Goal: Information Seeking & Learning: Learn about a topic

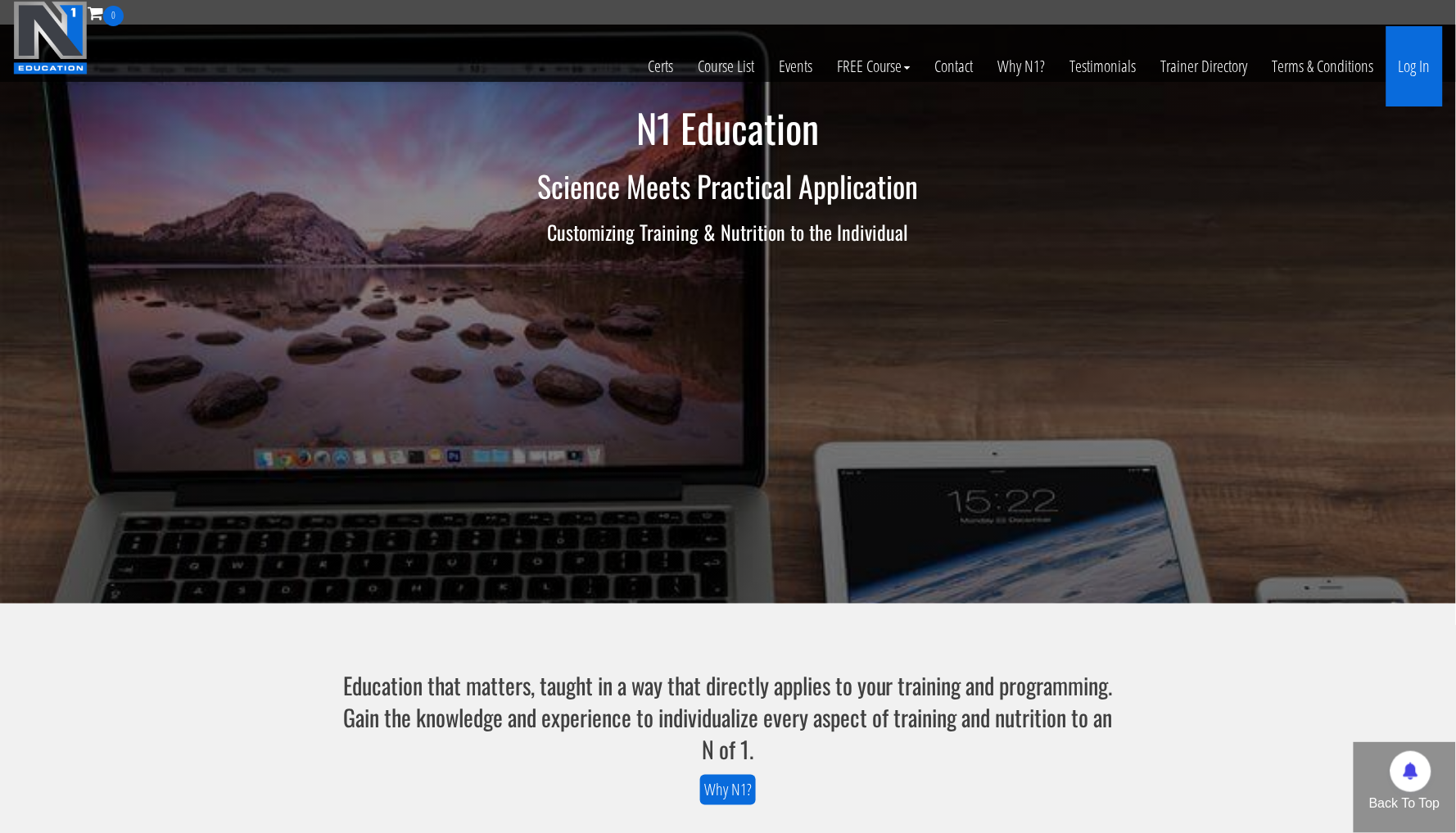
click at [1404, 83] on link "Log In" at bounding box center [1415, 66] width 57 height 80
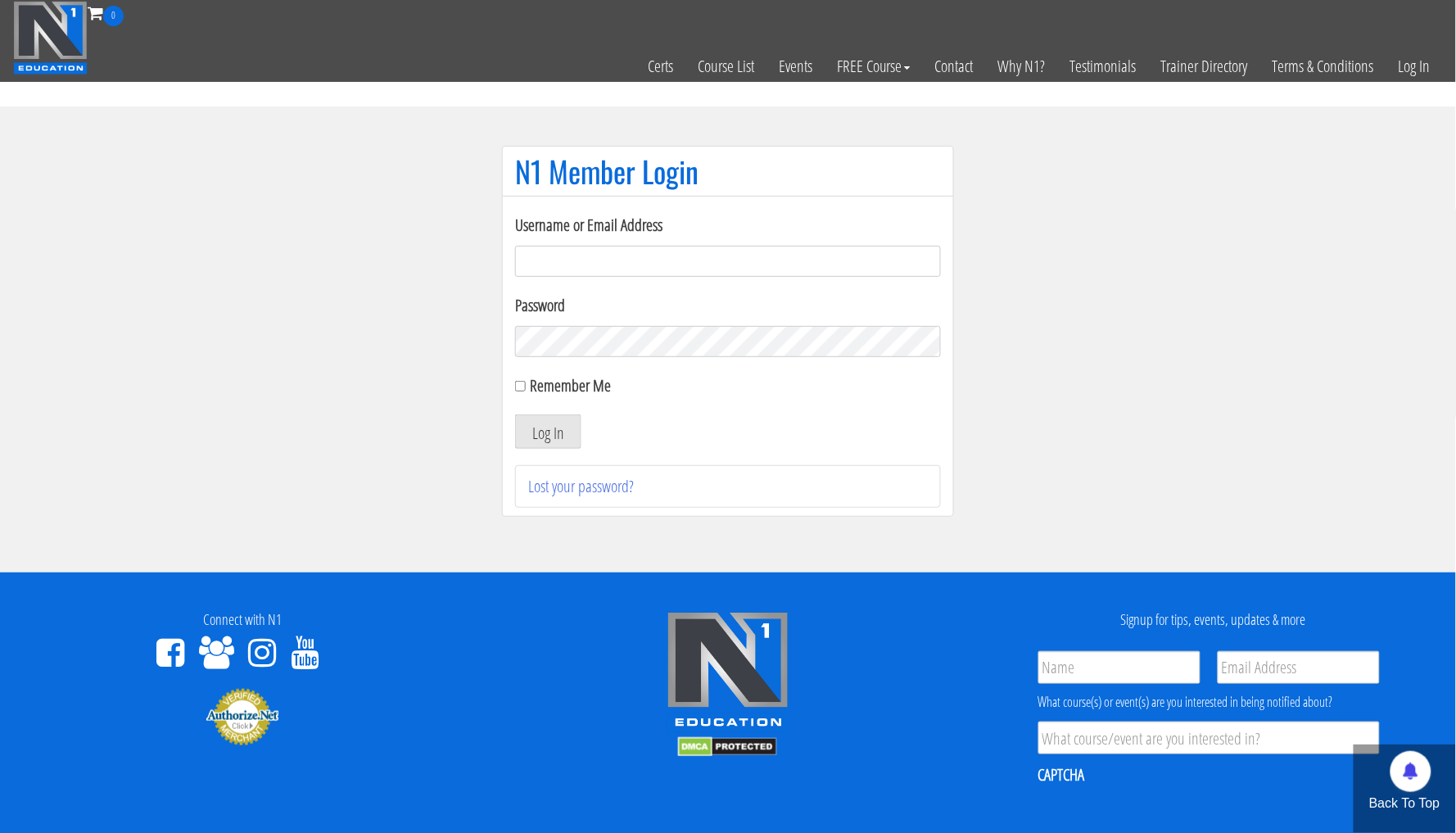
type input "me344529@gmail.com"
click at [549, 430] on button "Log In" at bounding box center [549, 431] width 66 height 34
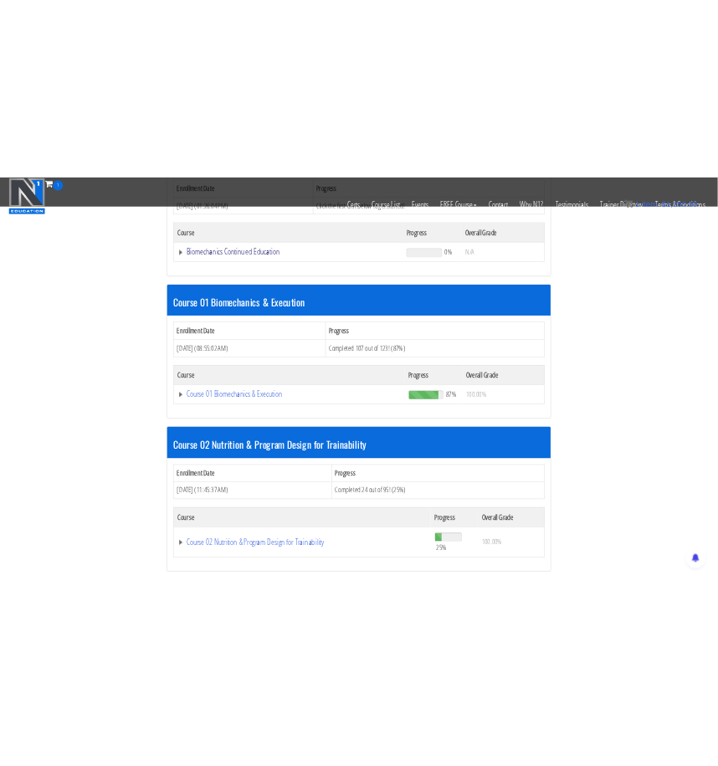
scroll to position [473, 0]
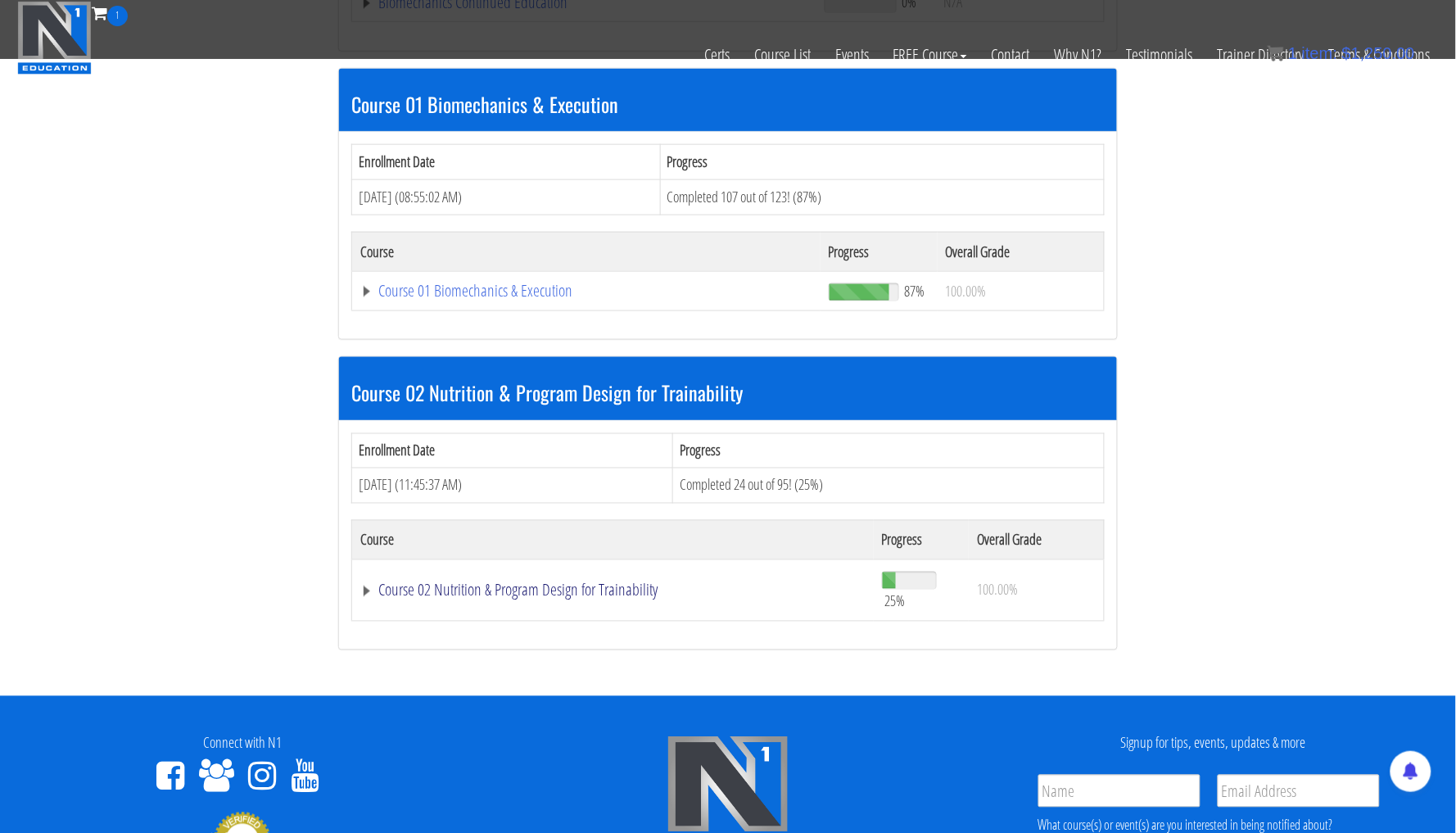
click at [362, 583] on link "Course 02 Nutrition & Program Design for Trainability" at bounding box center [612, 590] width 506 height 17
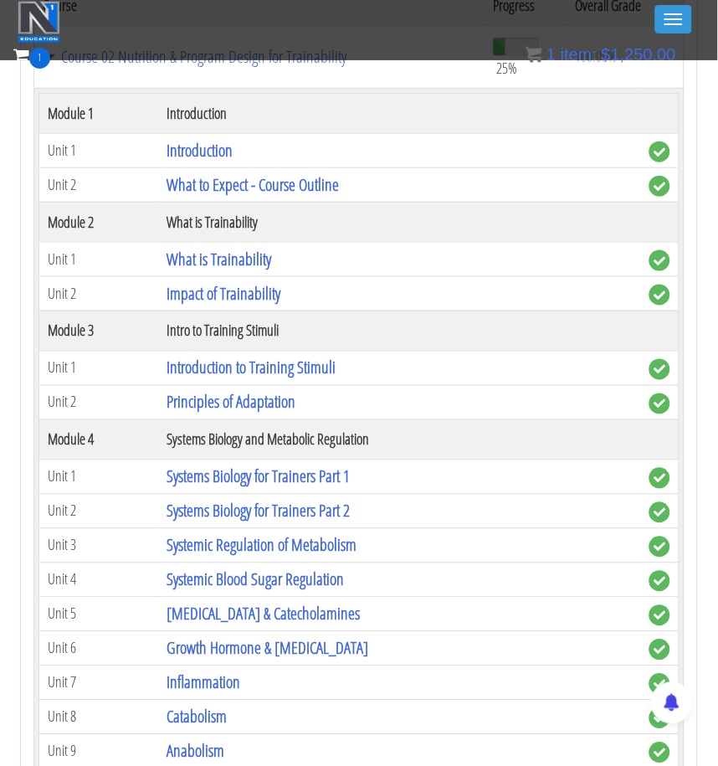
scroll to position [1011, 0]
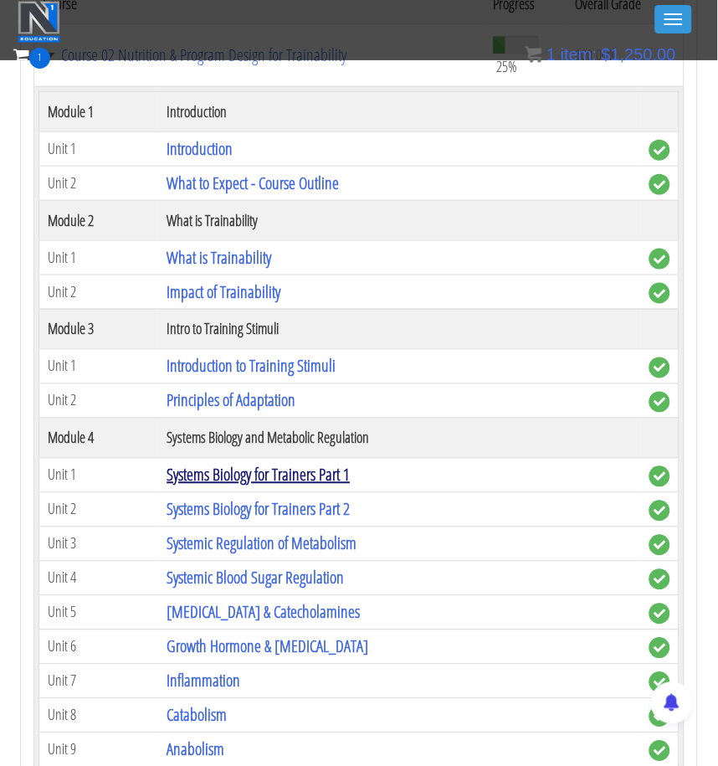
click at [350, 464] on link "Systems Biology for Trainers Part 1" at bounding box center [258, 475] width 183 height 23
click at [316, 498] on link "Systems Biology for Trainers Part 2" at bounding box center [258, 509] width 183 height 23
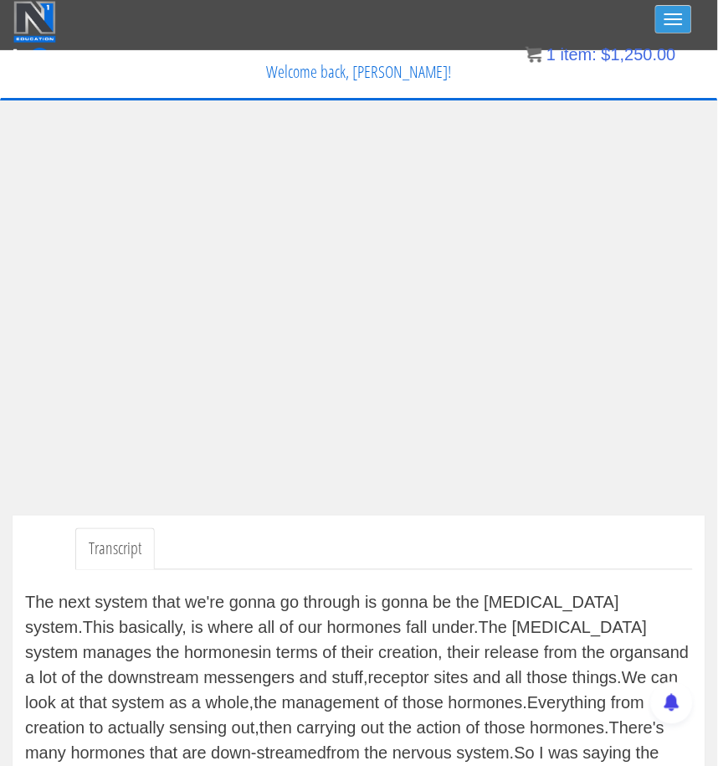
click at [679, 24] on span "button" at bounding box center [674, 24] width 18 height 2
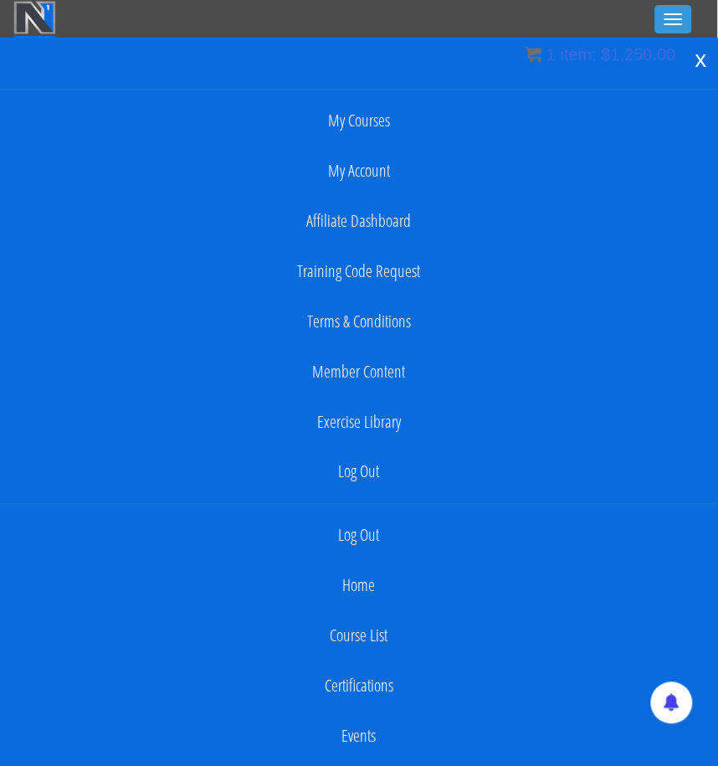
click at [702, 54] on div "x" at bounding box center [701, 59] width 33 height 35
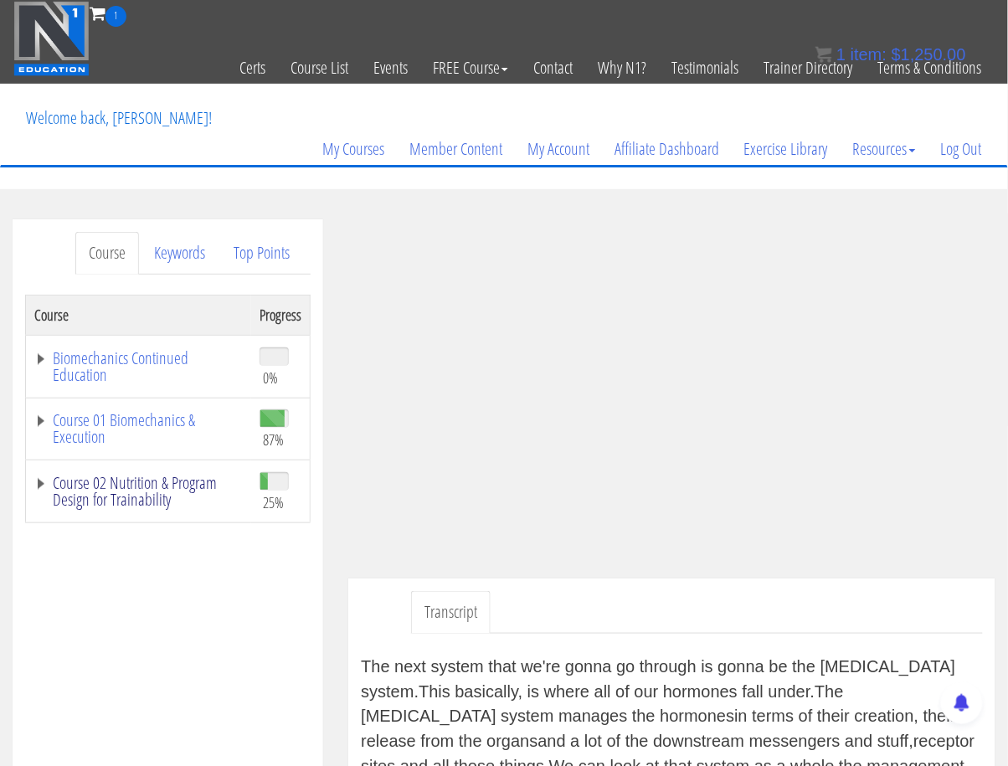
click at [42, 477] on link "Course 02 Nutrition & Program Design for Trainability" at bounding box center [138, 491] width 208 height 33
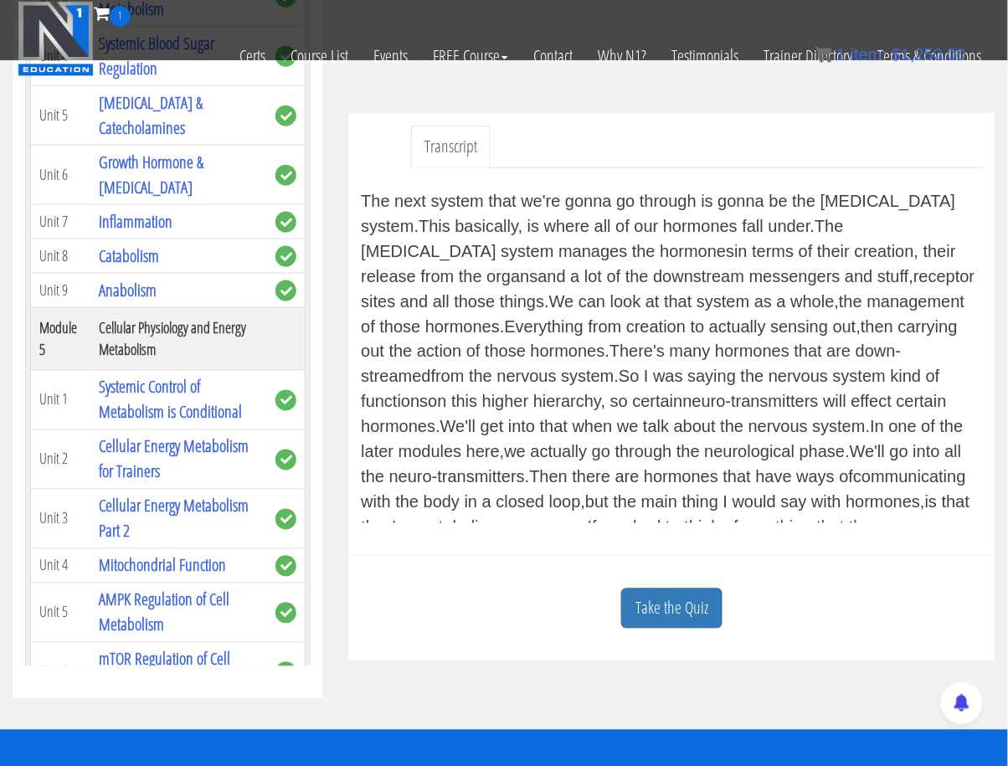
scroll to position [404, 0]
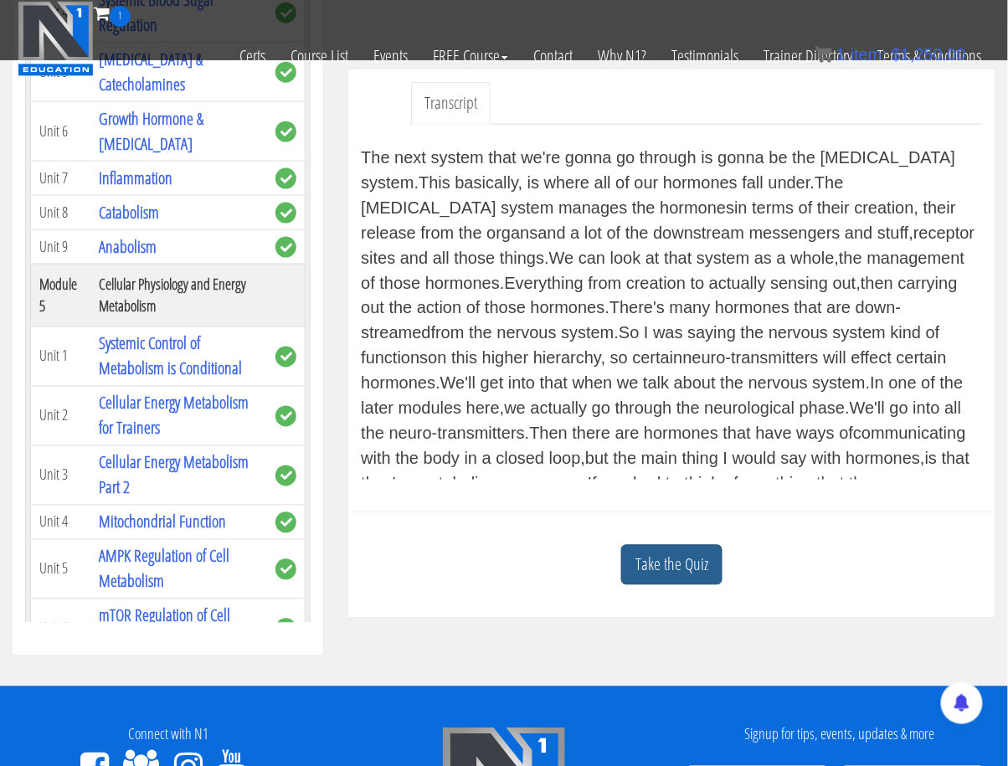
click at [676, 562] on link "Take the Quiz" at bounding box center [671, 565] width 101 height 41
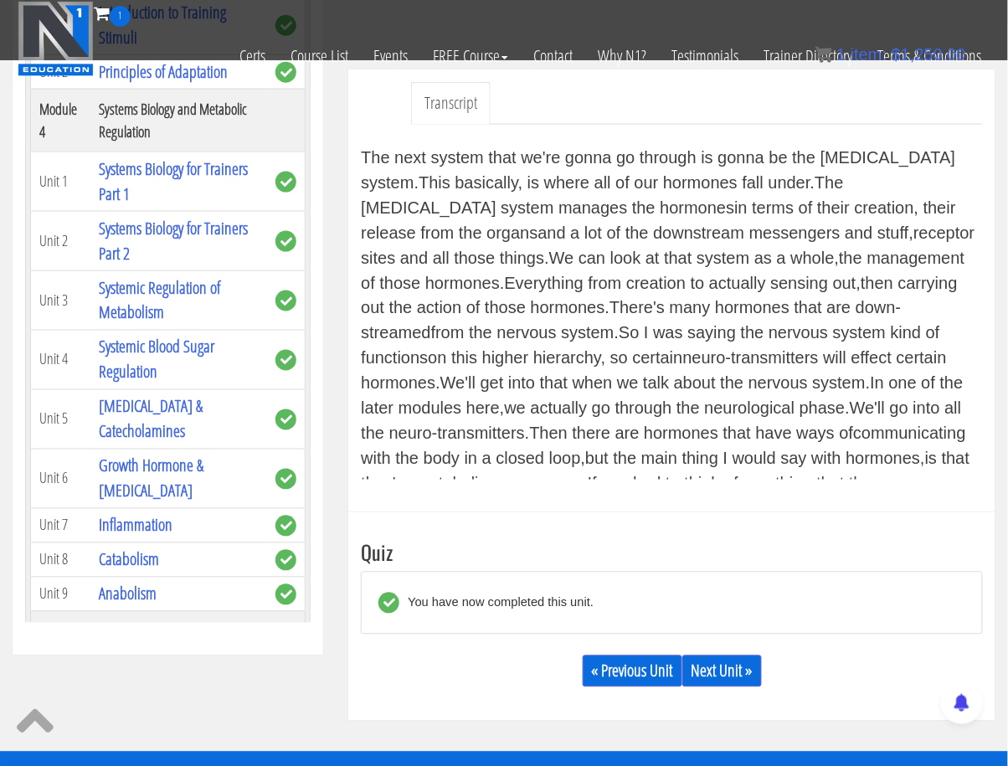
scroll to position [339, 0]
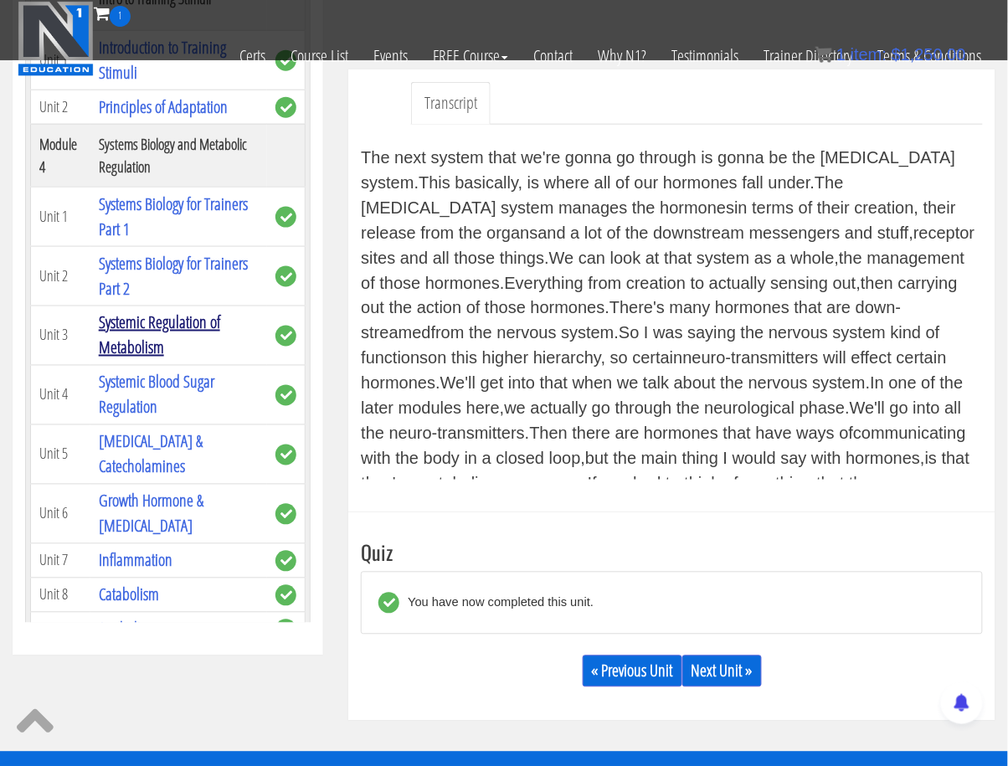
click at [148, 314] on link "Systemic Regulation of Metabolism" at bounding box center [159, 335] width 121 height 48
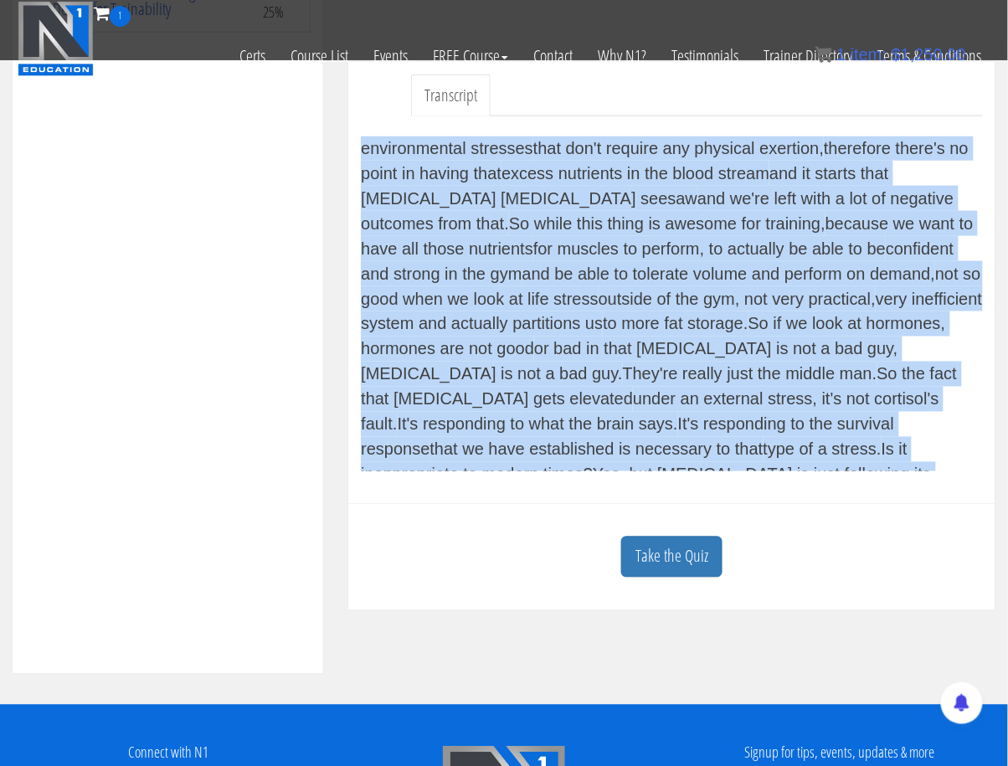
scroll to position [5945, 0]
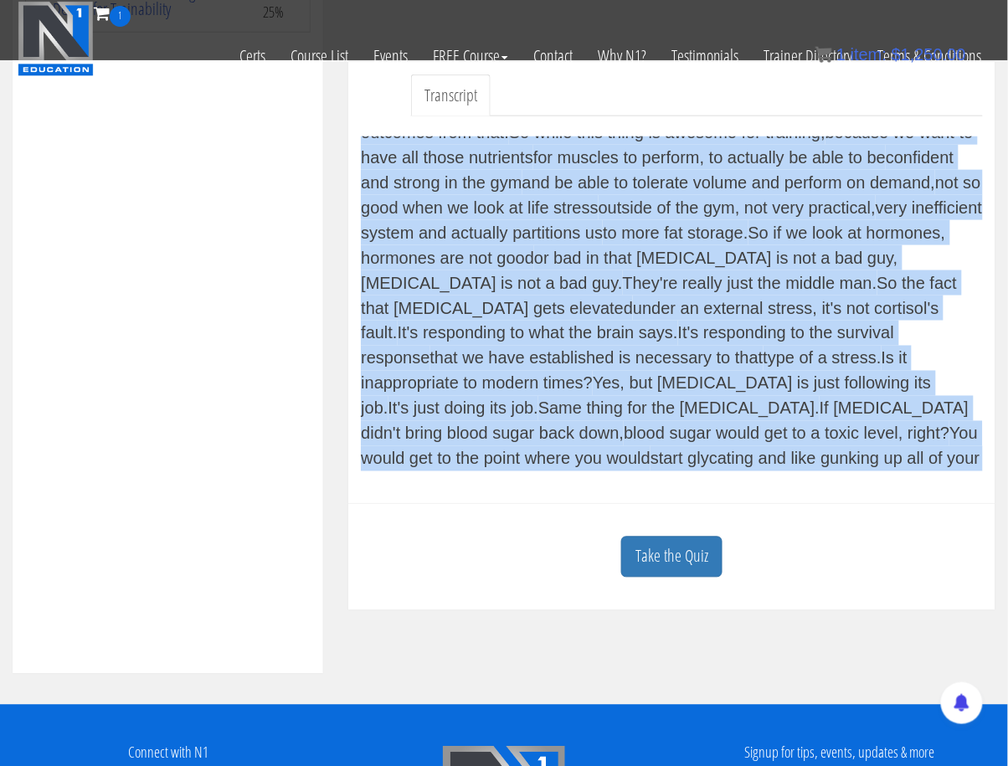
drag, startPoint x: 364, startPoint y: 148, endPoint x: 947, endPoint y: 460, distance: 660.8
click at [947, 460] on div "Now we're gonna get into the systemic regulation of metabolism by all those sys…" at bounding box center [672, 303] width 622 height 335
copy div "Now we're gonna get into the systemic regulation of metabolism by all those sys…"
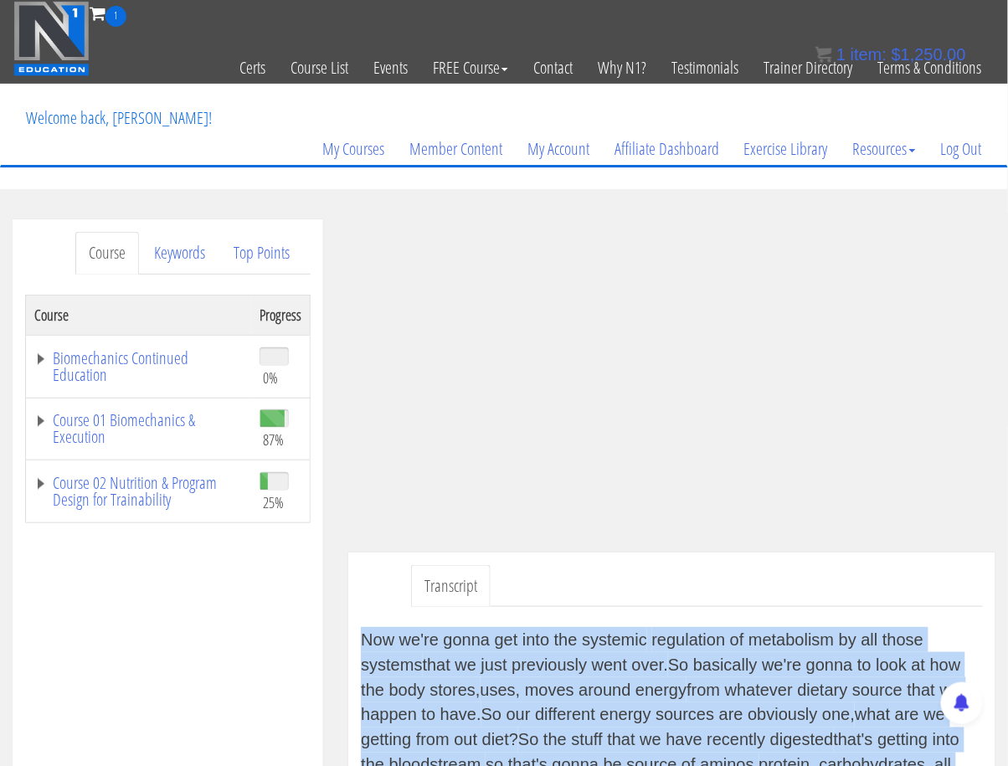
scroll to position [0, 0]
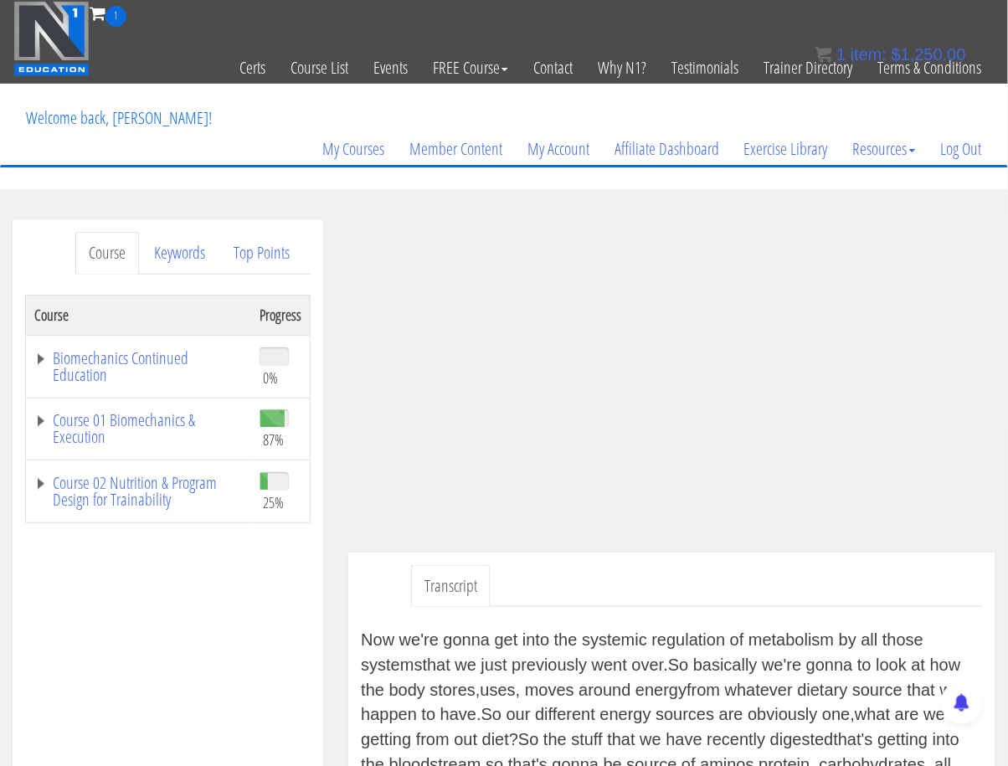
click at [350, 203] on section "Course Keywords Top Points Course Progress Biomechanics Continued Education 0% …" at bounding box center [504, 692] width 1008 height 1006
click at [336, 202] on section "Course Keywords Top Points Course Progress Biomechanics Continued Education 0% …" at bounding box center [504, 692] width 1008 height 1006
click at [334, 552] on div "Course Keywords Top Points Course Progress Biomechanics Continued Education 0% …" at bounding box center [168, 691] width 336 height 945
click at [333, 545] on div "Course Keywords Top Points Course Progress Biomechanics Continued Education 0% …" at bounding box center [168, 691] width 336 height 945
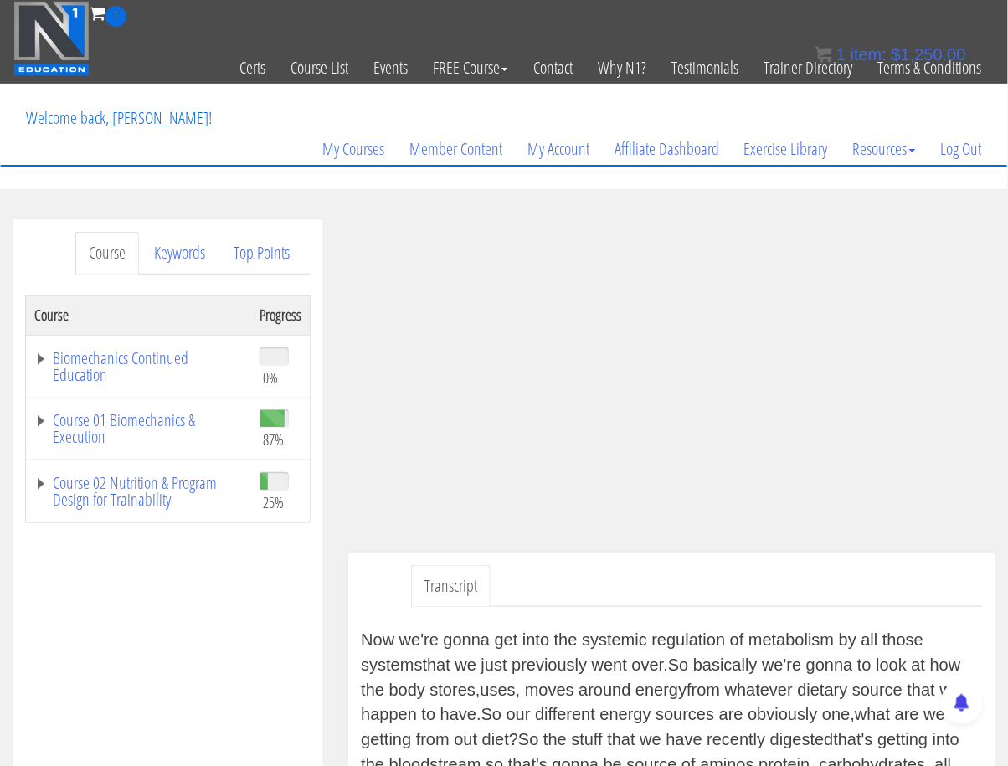
click at [404, 198] on section "Course Keywords Top Points Course Progress Biomechanics Continued Education 0% …" at bounding box center [504, 692] width 1008 height 1006
click at [41, 482] on link "Course 02 Nutrition & Program Design for Trainability" at bounding box center [138, 491] width 208 height 33
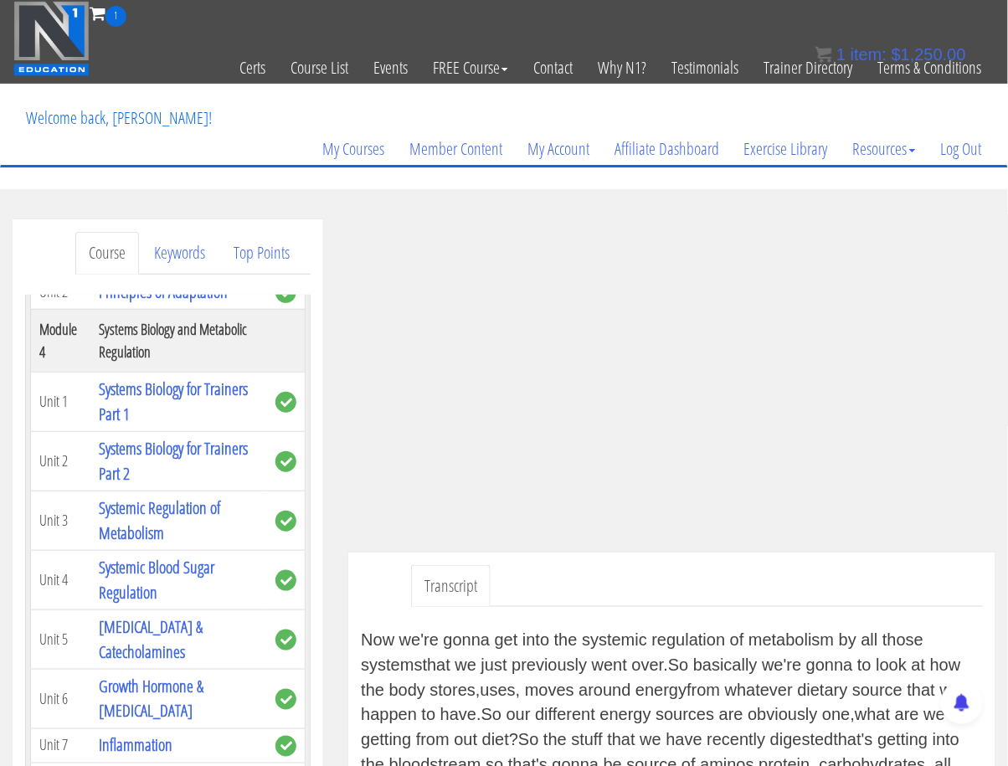
scroll to position [651, 0]
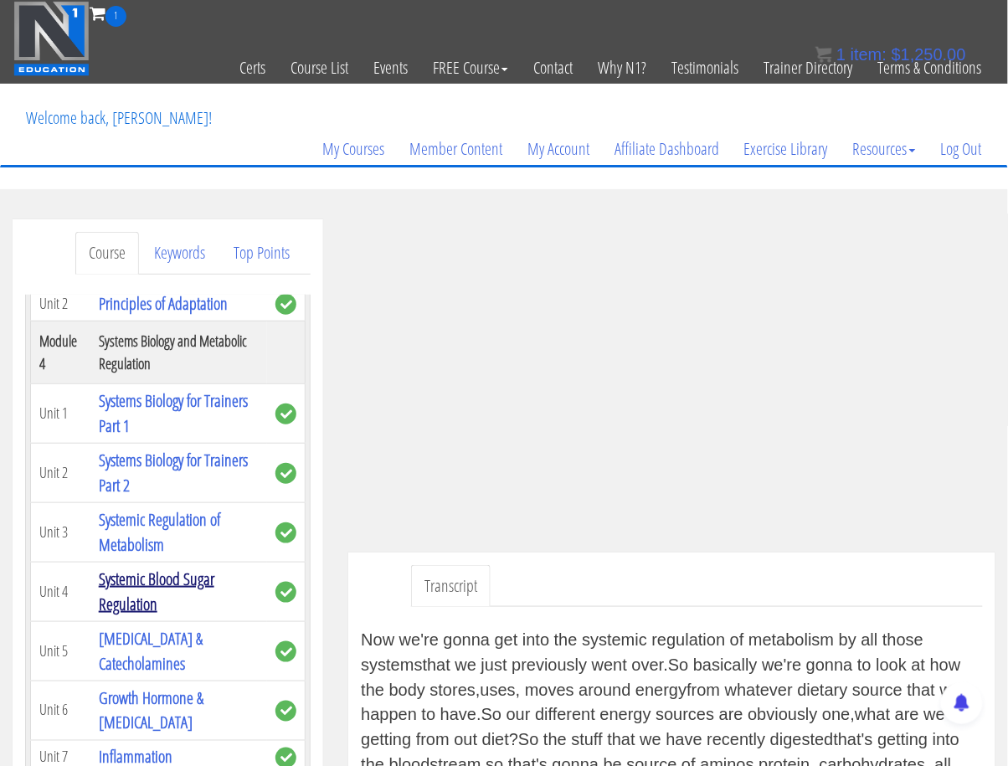
click at [138, 584] on link "Systemic Blood Sugar Regulation" at bounding box center [157, 592] width 116 height 48
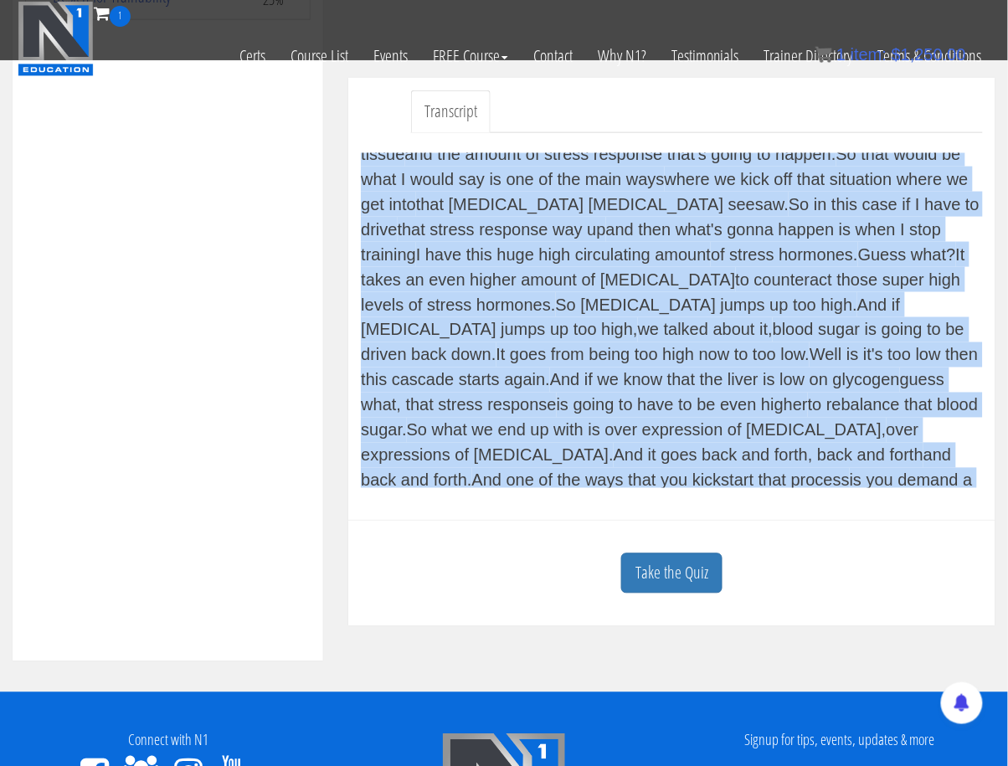
scroll to position [2694, 0]
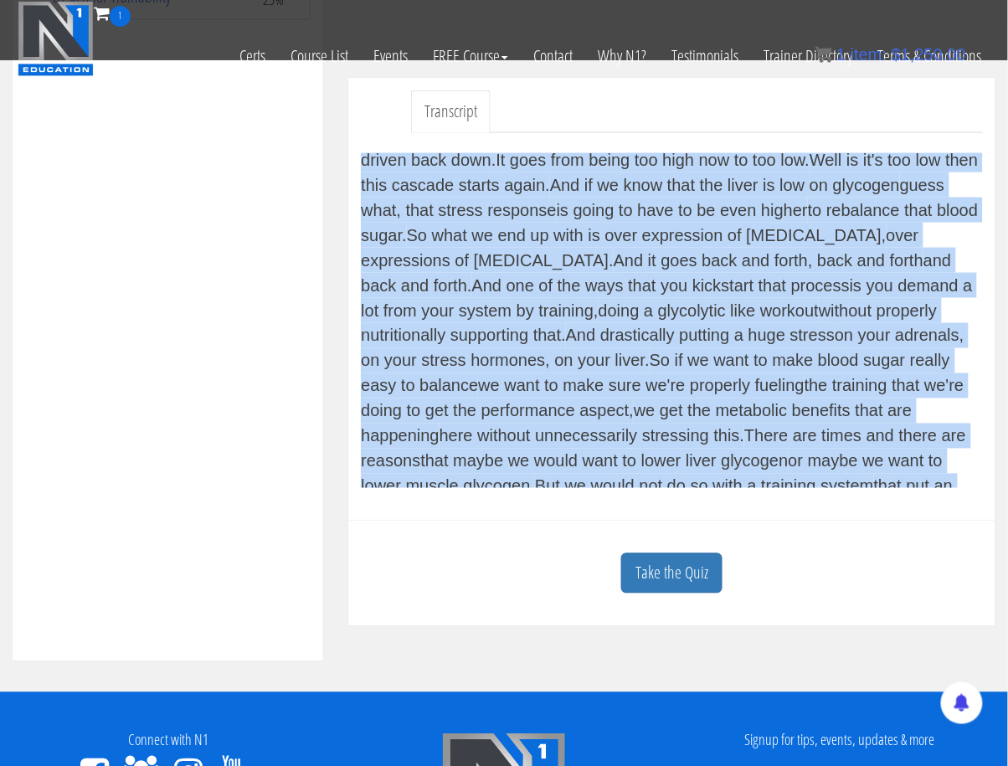
drag, startPoint x: 364, startPoint y: 166, endPoint x: 661, endPoint y: 471, distance: 425.1
click at [661, 471] on div "Now we're going to go a little bit deeper into the blood sugar regulation. I'v…" at bounding box center [672, 320] width 622 height 335
copy div "Now we're going to go a little bit deeper into the blood sugar regulation. I'v…"
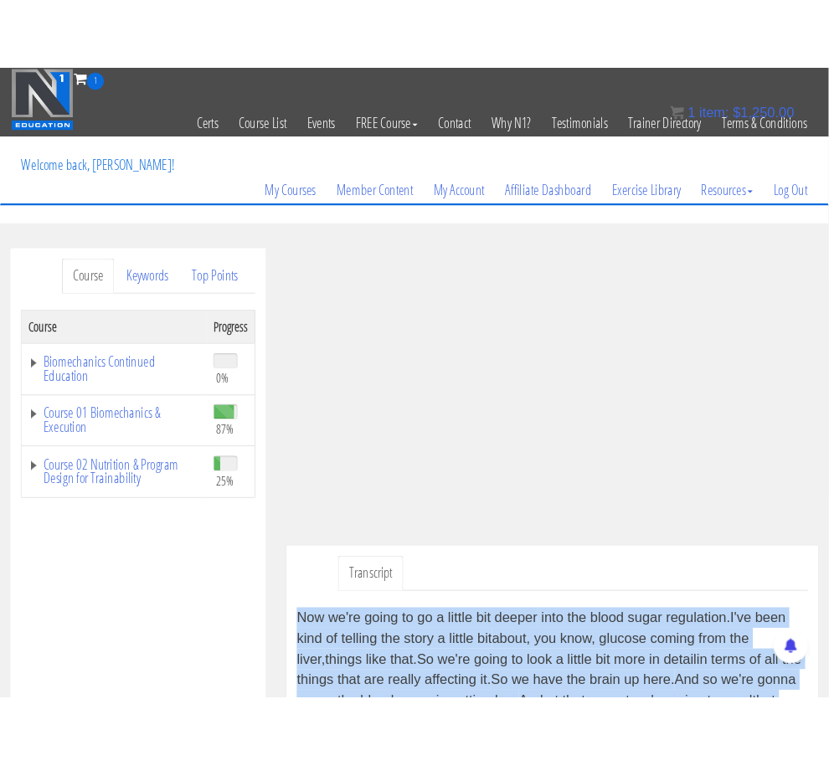
scroll to position [0, 0]
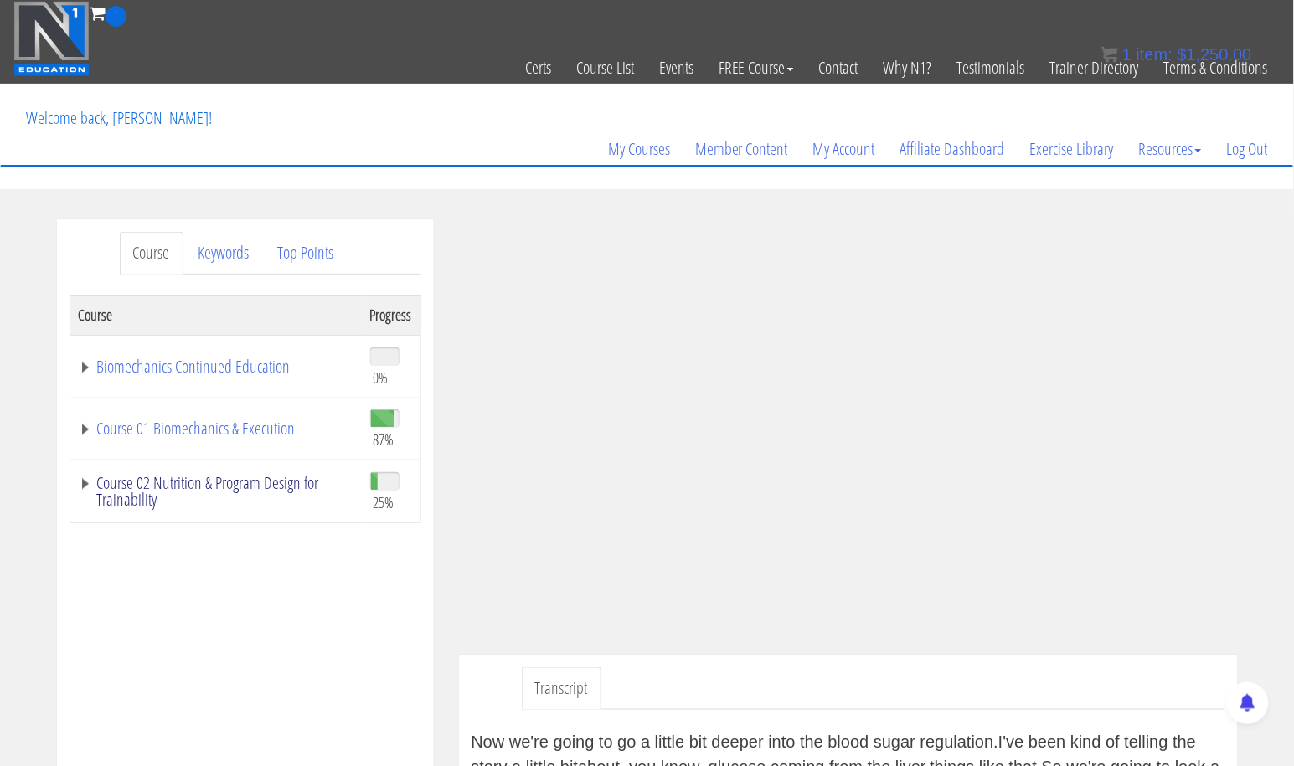
click at [85, 481] on link "Course 02 Nutrition & Program Design for Trainability" at bounding box center [216, 491] width 275 height 33
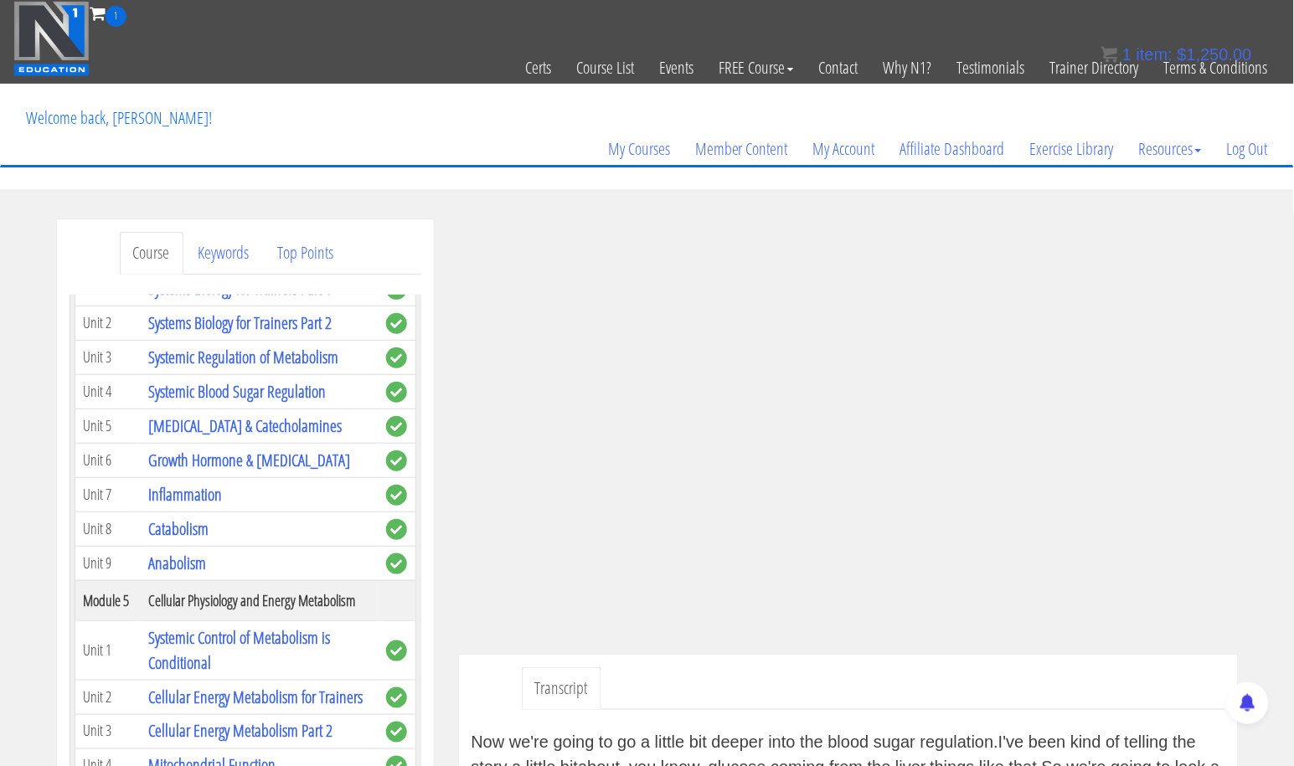
scroll to position [622, 0]
click at [258, 438] on link "[MEDICAL_DATA] & Catecholamines" at bounding box center [244, 426] width 193 height 23
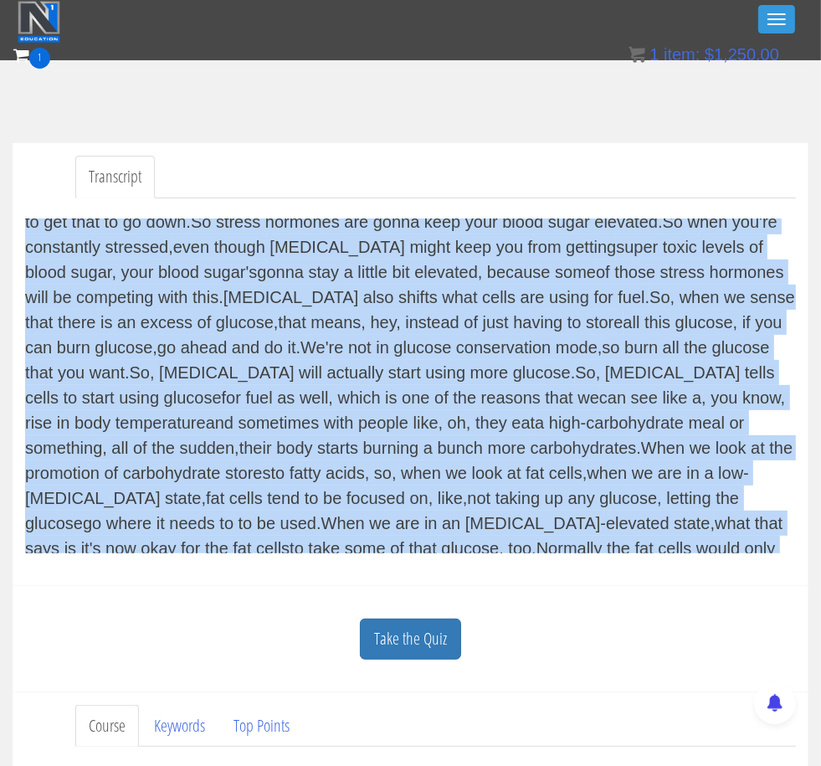
scroll to position [2767, 0]
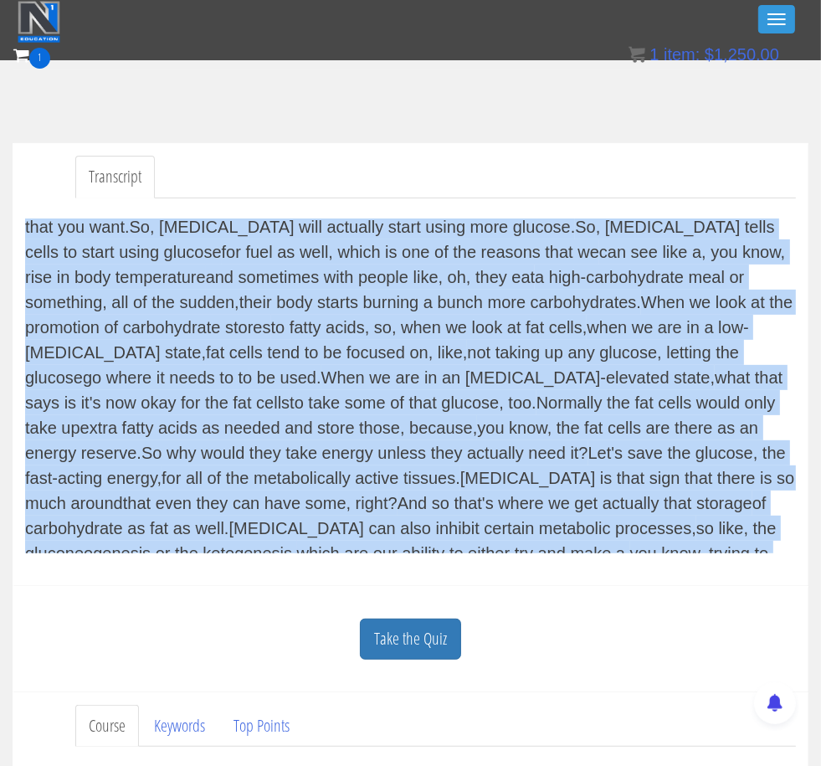
drag, startPoint x: 25, startPoint y: 229, endPoint x: 196, endPoint y: 533, distance: 347.9
click at [196, 533] on div "Now, as we dig a little bit deeper into cortisol and their stronger counterpoin…" at bounding box center [410, 386] width 771 height 335
copy div "Now, as we dig a little bit deeper into cortisol and their stronger counterpoin…"
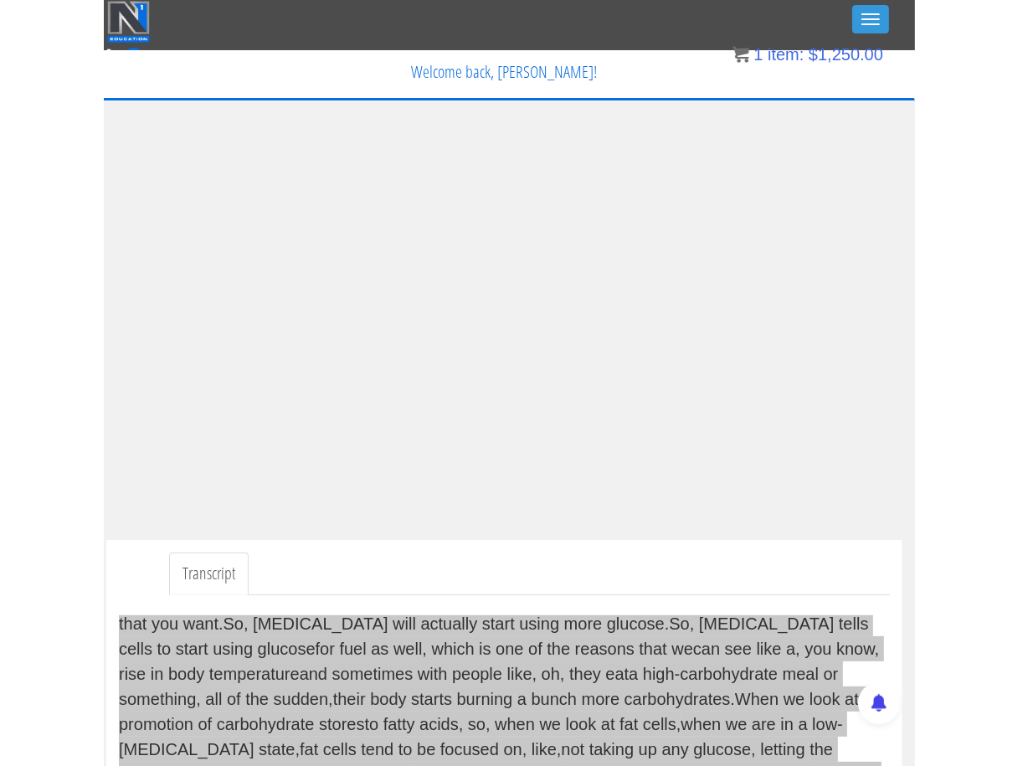
scroll to position [0, 0]
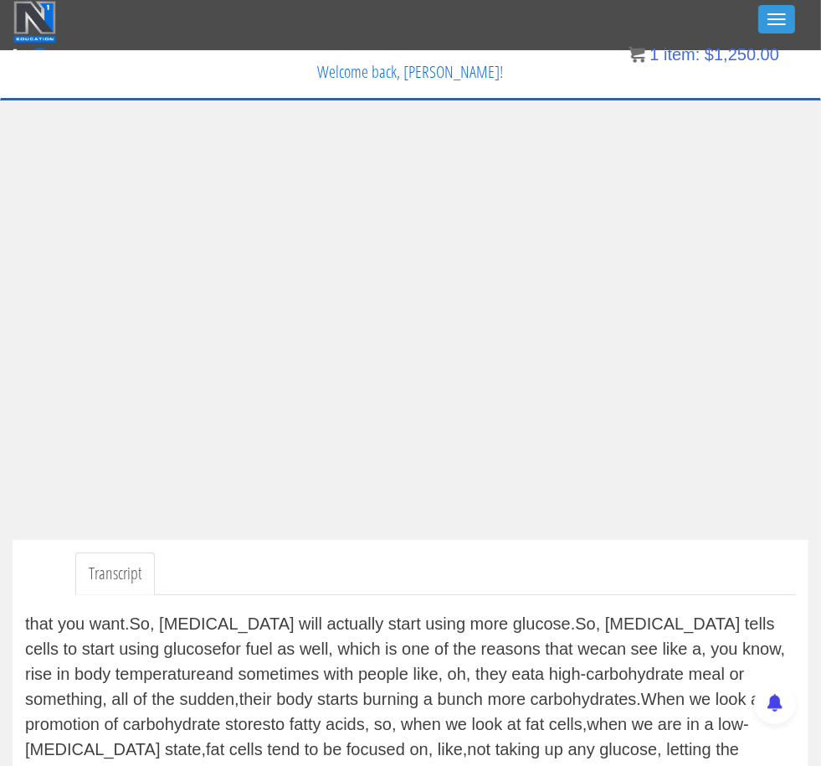
click at [56, 59] on p "Welcome back, [PERSON_NAME]!" at bounding box center [410, 72] width 795 height 42
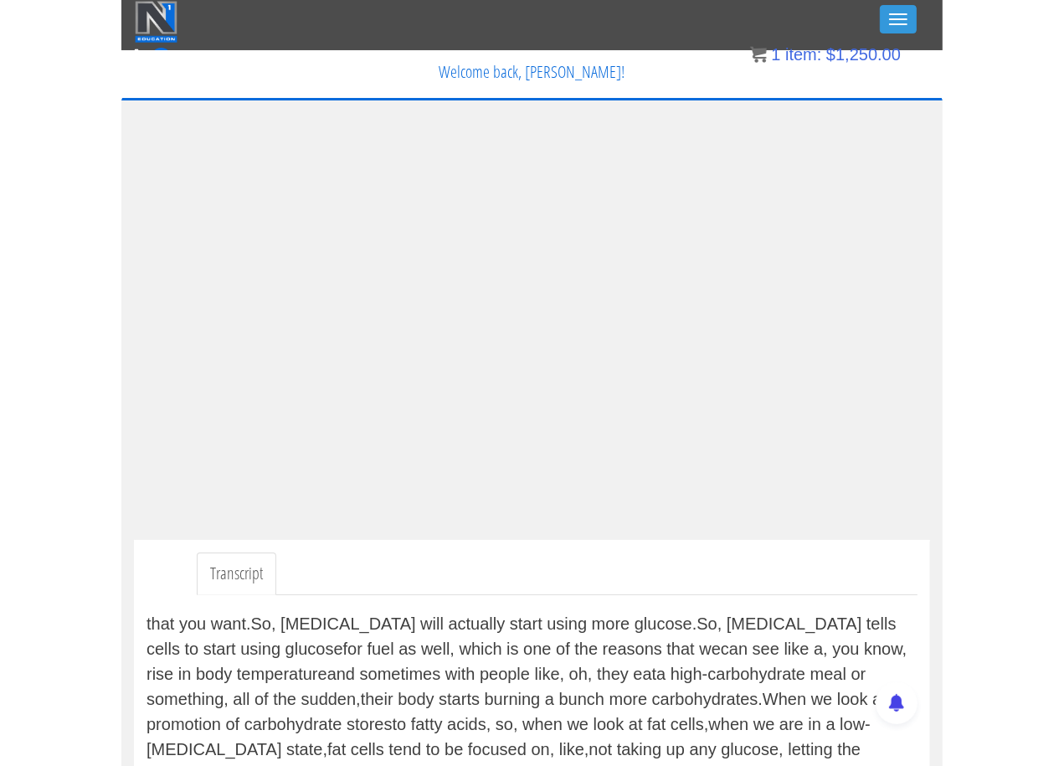
scroll to position [2743, 0]
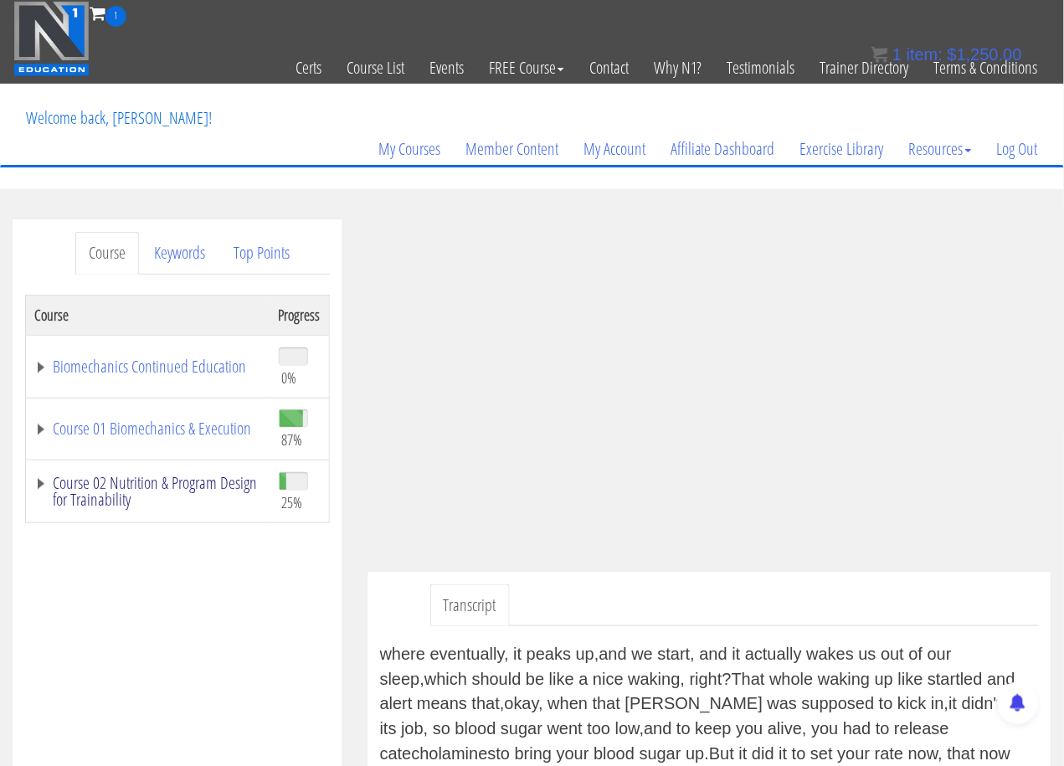
click at [47, 476] on link "Course 02 Nutrition & Program Design for Trainability" at bounding box center [148, 491] width 228 height 33
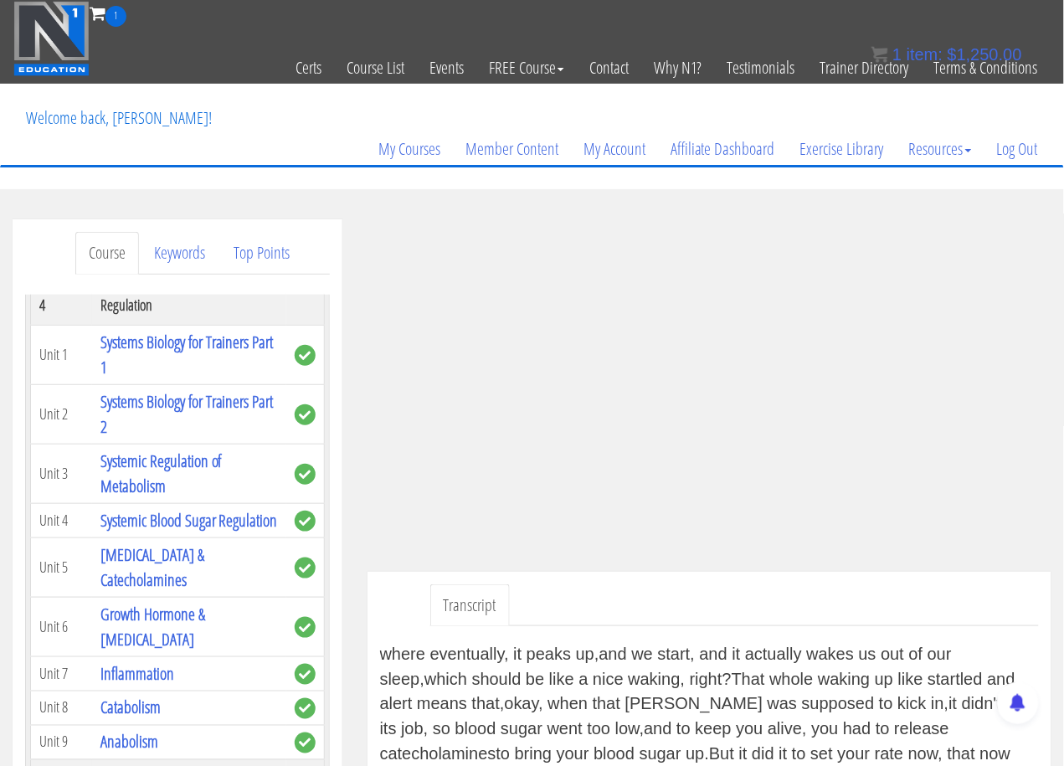
scroll to position [656, 0]
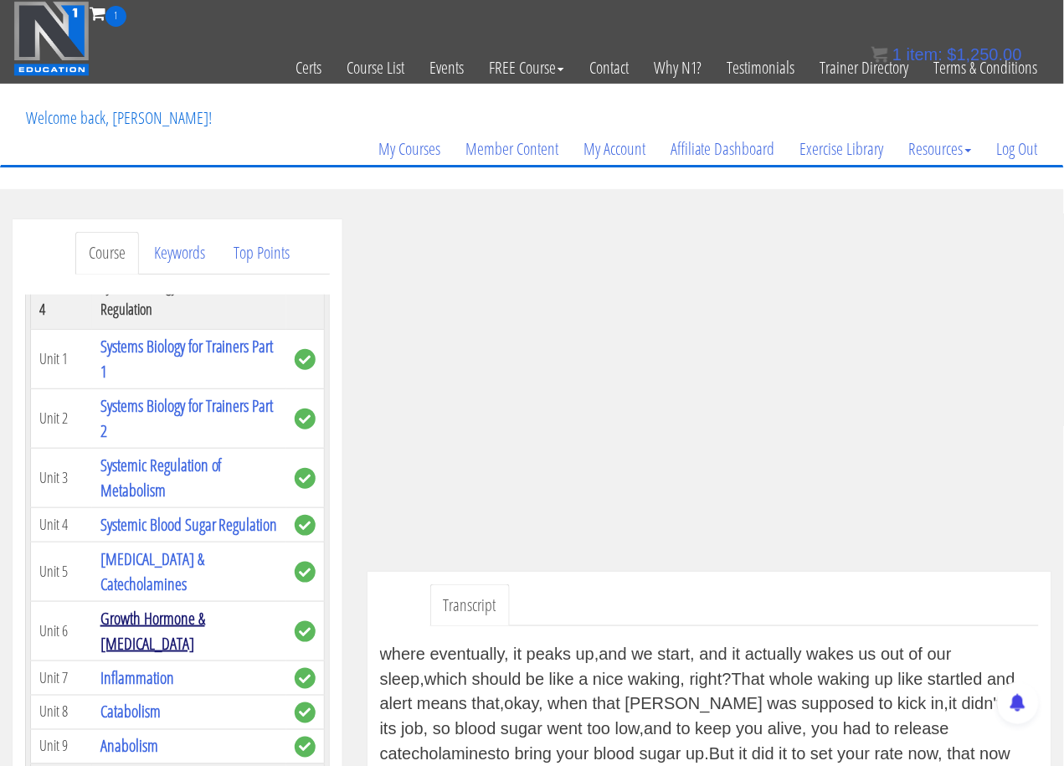
click at [146, 655] on link "Growth Hormone & [MEDICAL_DATA]" at bounding box center [152, 631] width 105 height 48
